Goal: Find specific page/section: Find specific page/section

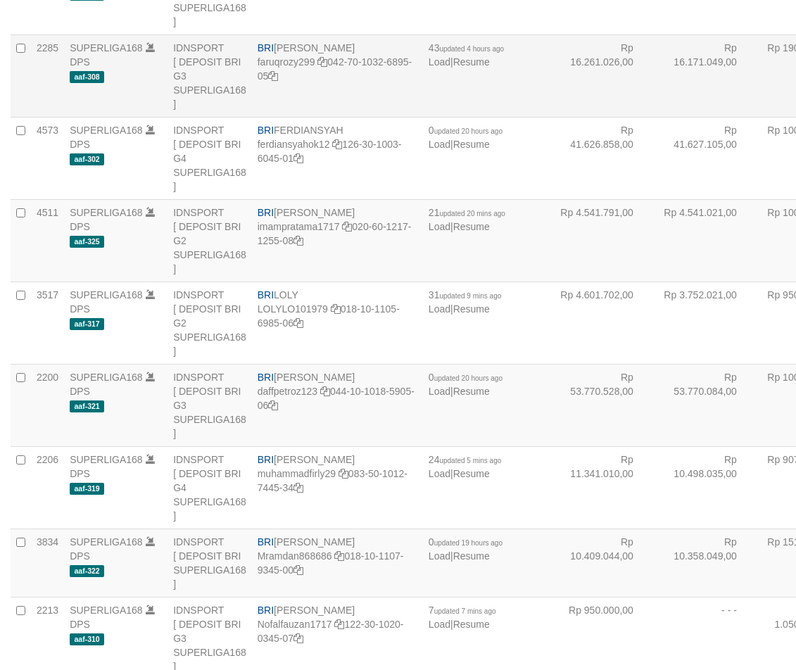
drag, startPoint x: 0, startPoint y: 0, endPoint x: 151, endPoint y: 225, distance: 270.8
click at [137, 117] on td "SUPERLIGA168 DPS aaf-308" at bounding box center [115, 75] width 103 height 82
